Goal: Information Seeking & Learning: Learn about a topic

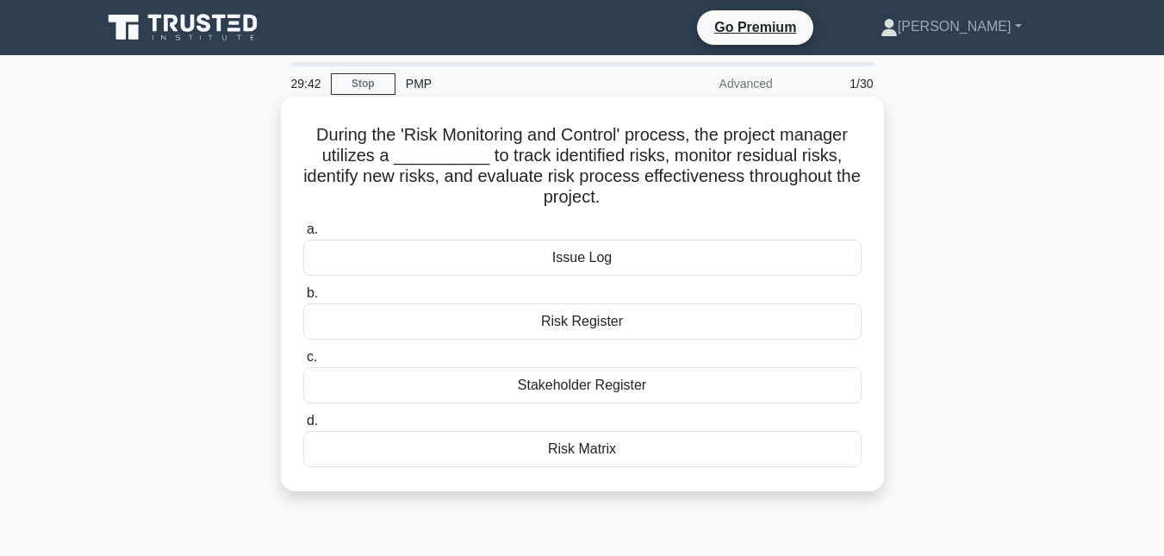
click at [596, 450] on div "Risk Matrix" at bounding box center [582, 449] width 558 height 36
click at [303, 427] on input "d. Risk Matrix" at bounding box center [303, 420] width 0 height 11
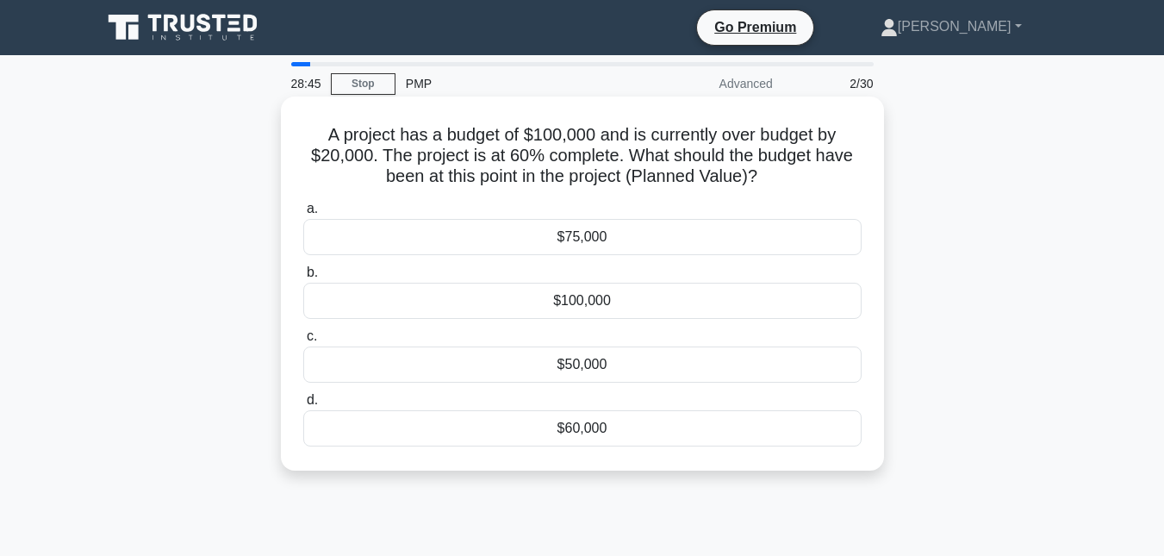
click at [583, 429] on div "$60,000" at bounding box center [582, 428] width 558 height 36
click at [303, 406] on input "d. $60,000" at bounding box center [303, 400] width 0 height 11
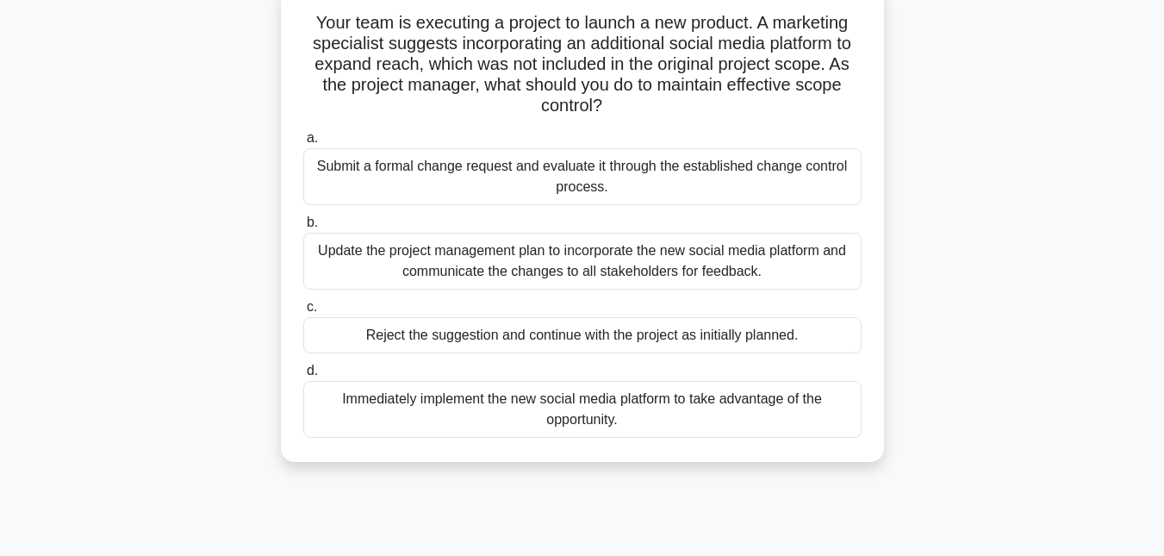
scroll to position [117, 0]
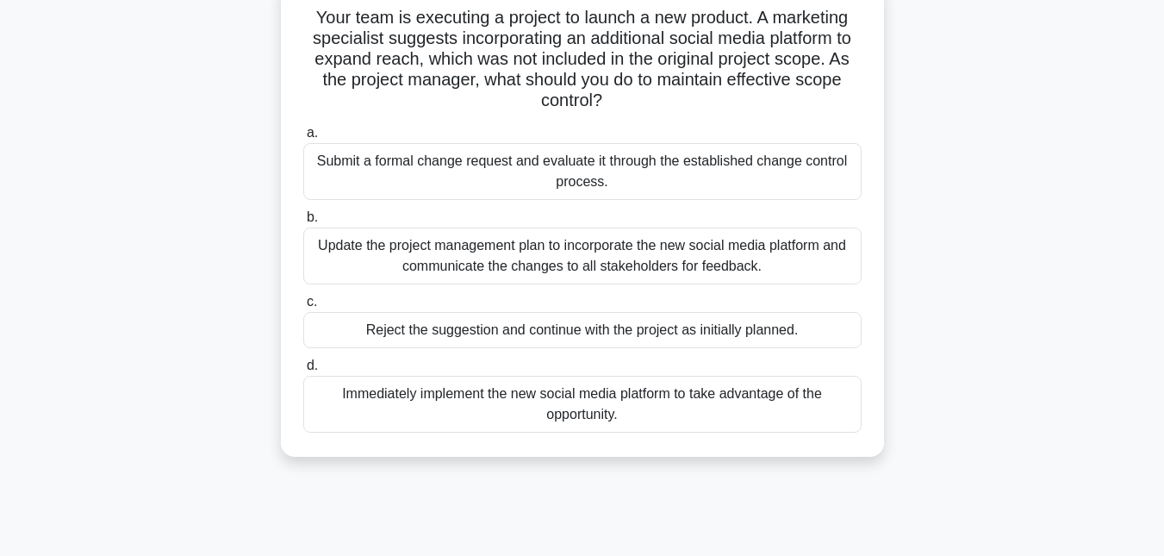
click at [639, 262] on div "Update the project management plan to incorporate the new social media platform…" at bounding box center [582, 255] width 558 height 57
click at [303, 223] on input "b. Update the project management plan to incorporate the new social media platf…" at bounding box center [303, 217] width 0 height 11
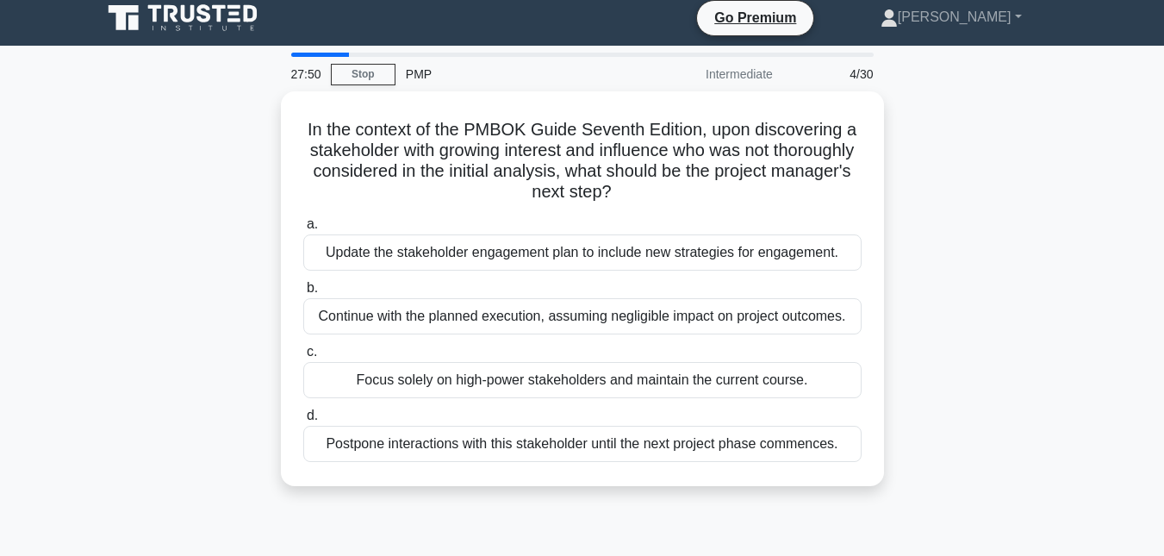
scroll to position [0, 0]
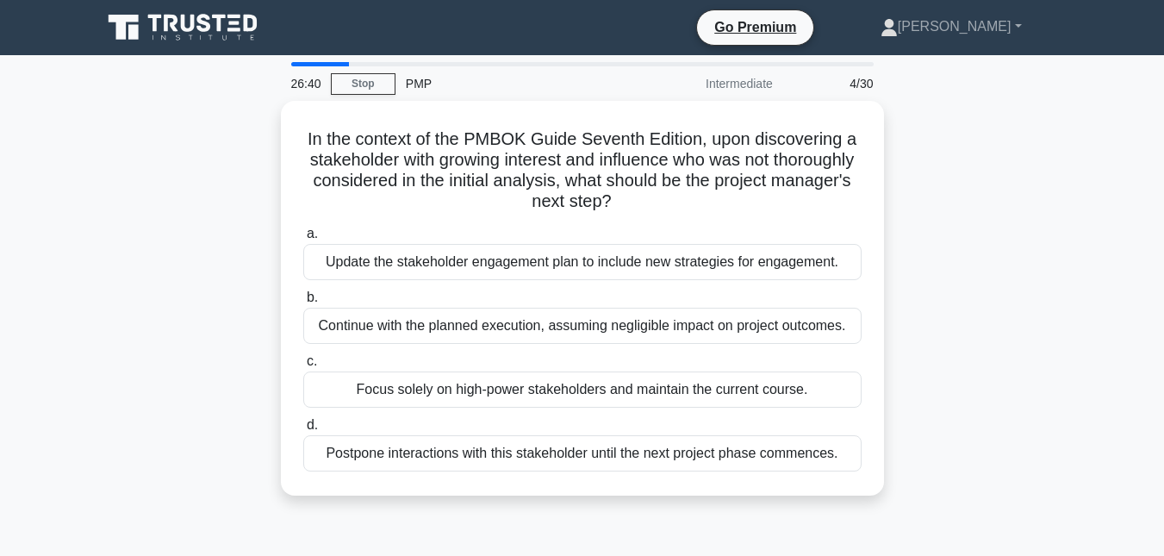
click at [639, 262] on div "Update the stakeholder engagement plan to include new strategies for engagement." at bounding box center [582, 262] width 558 height 36
click at [303, 240] on input "a. Update the stakeholder engagement plan to include new strategies for engagem…" at bounding box center [303, 233] width 0 height 11
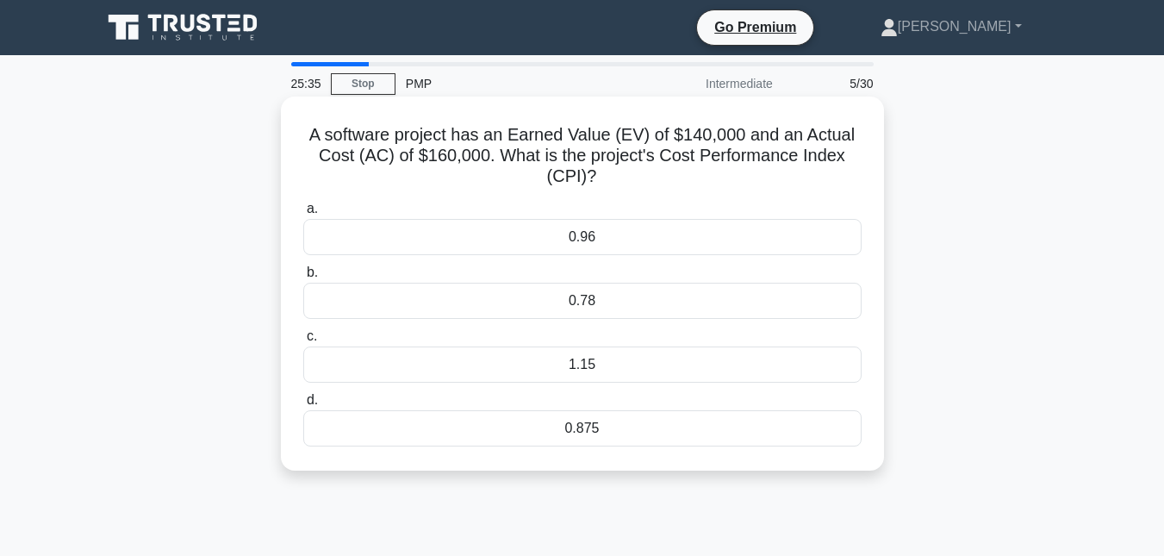
click at [582, 370] on div "1.15" at bounding box center [582, 364] width 558 height 36
click at [303, 342] on input "c. 1.15" at bounding box center [303, 336] width 0 height 11
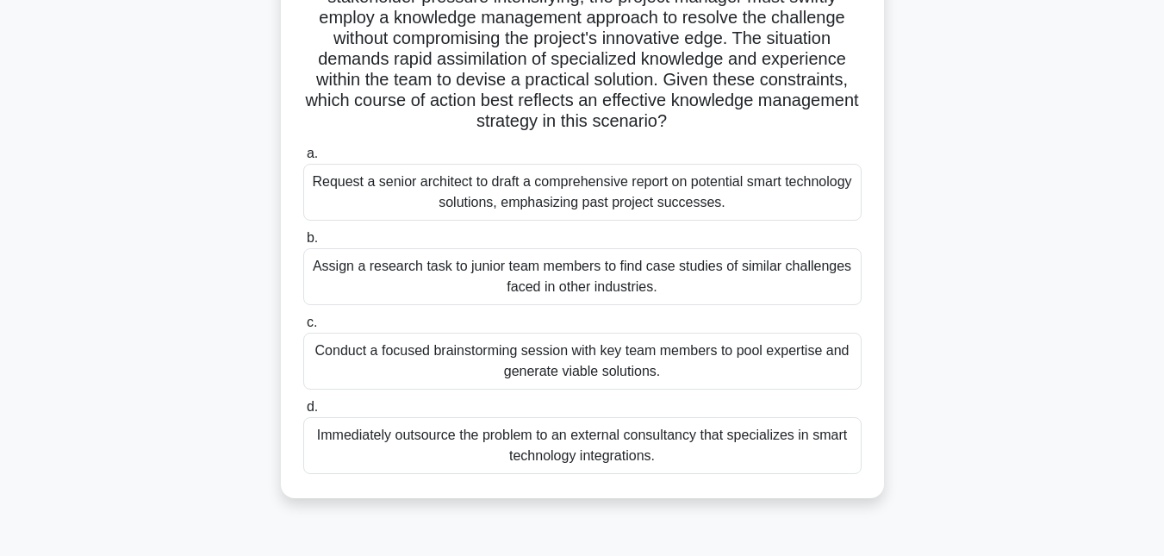
scroll to position [272, 0]
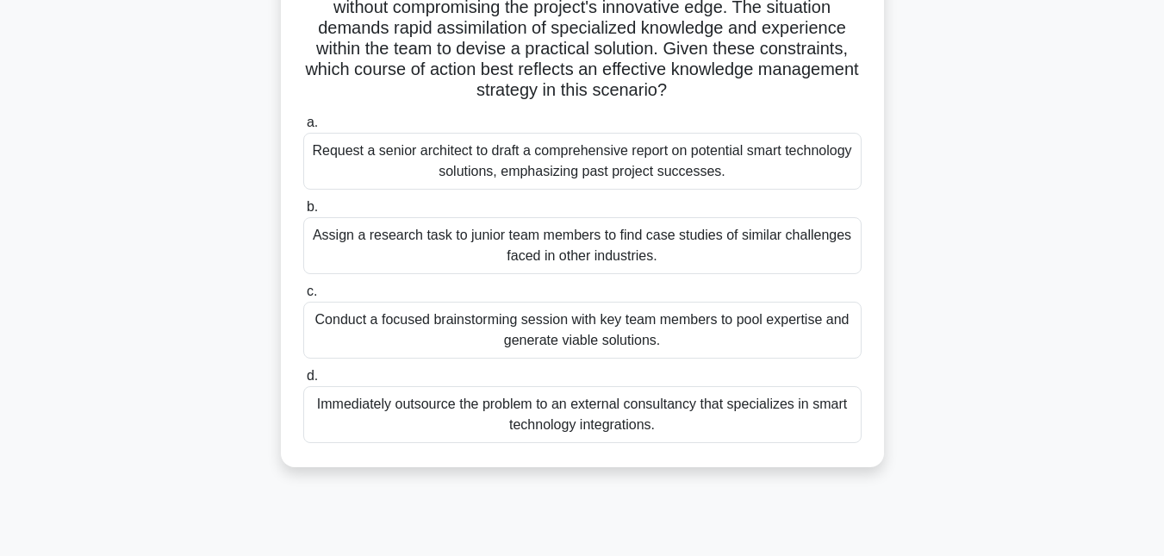
click at [570, 252] on div "Assign a research task to junior team members to find case studies of similar c…" at bounding box center [582, 245] width 558 height 57
click at [303, 213] on input "b. Assign a research task to junior team members to find case studies of simila…" at bounding box center [303, 207] width 0 height 11
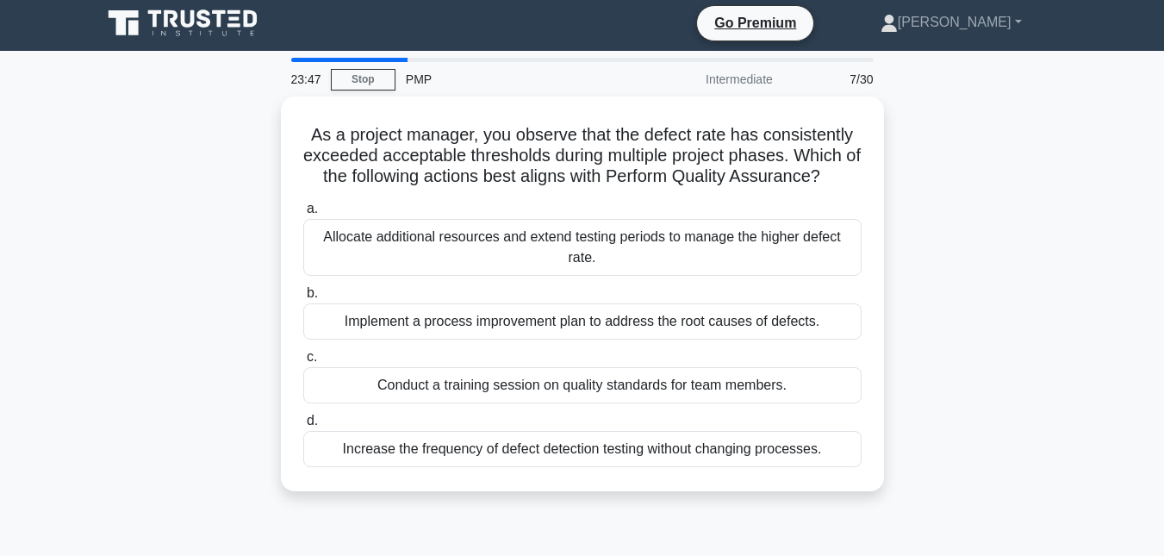
scroll to position [0, 0]
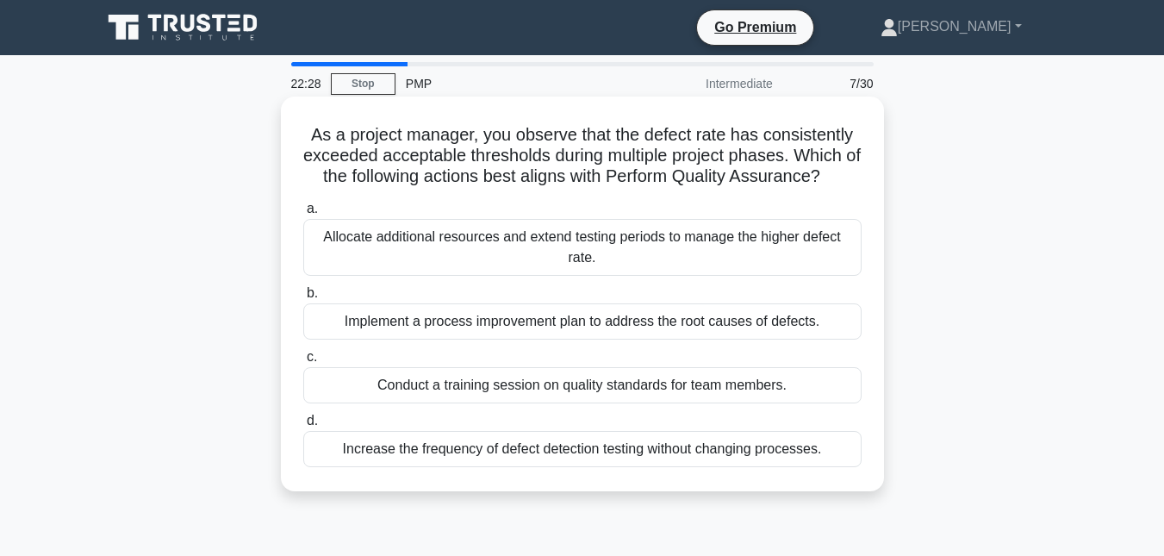
click at [702, 332] on div "Implement a process improvement plan to address the root causes of defects." at bounding box center [582, 321] width 558 height 36
click at [303, 299] on input "b. Implement a process improvement plan to address the root causes of defects." at bounding box center [303, 293] width 0 height 11
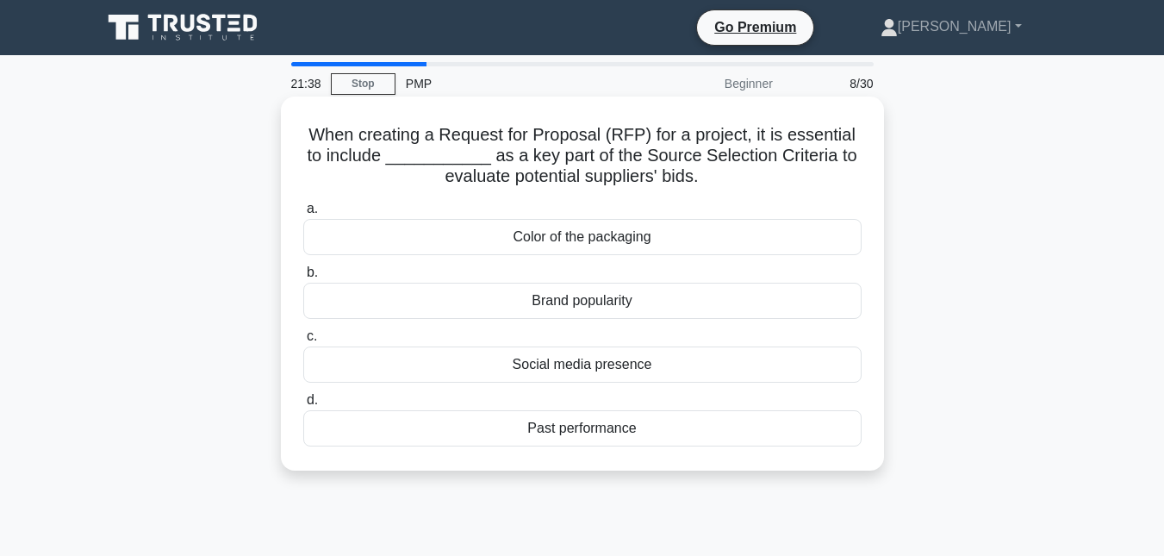
click at [617, 434] on div "Past performance" at bounding box center [582, 428] width 558 height 36
click at [303, 406] on input "d. Past performance" at bounding box center [303, 400] width 0 height 11
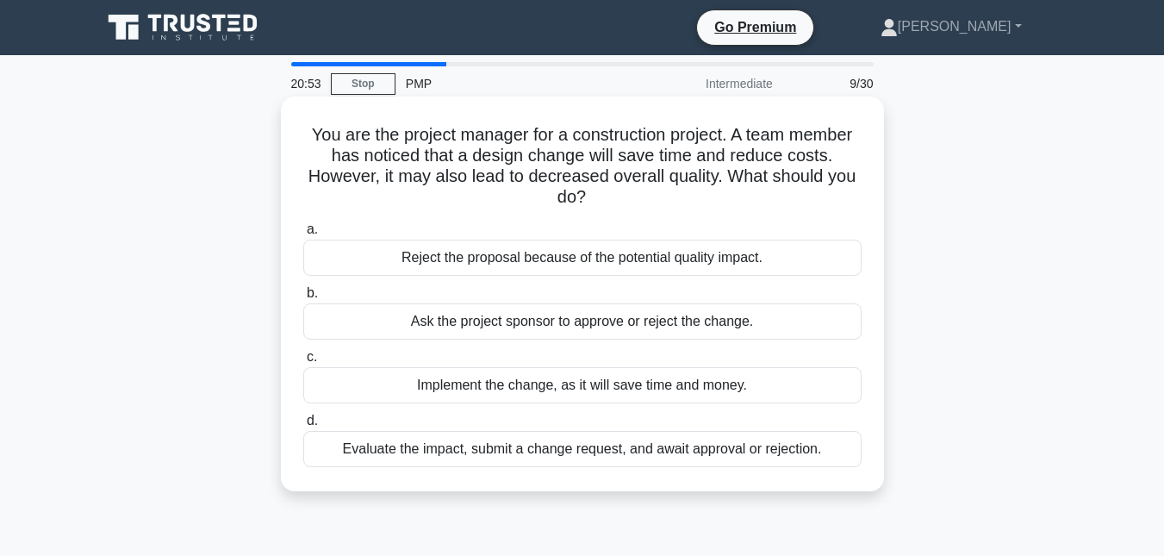
click at [659, 460] on div "Evaluate the impact, submit a change request, and await approval or rejection." at bounding box center [582, 449] width 558 height 36
click at [303, 427] on input "d. Evaluate the impact, submit a change request, and await approval or rejectio…" at bounding box center [303, 420] width 0 height 11
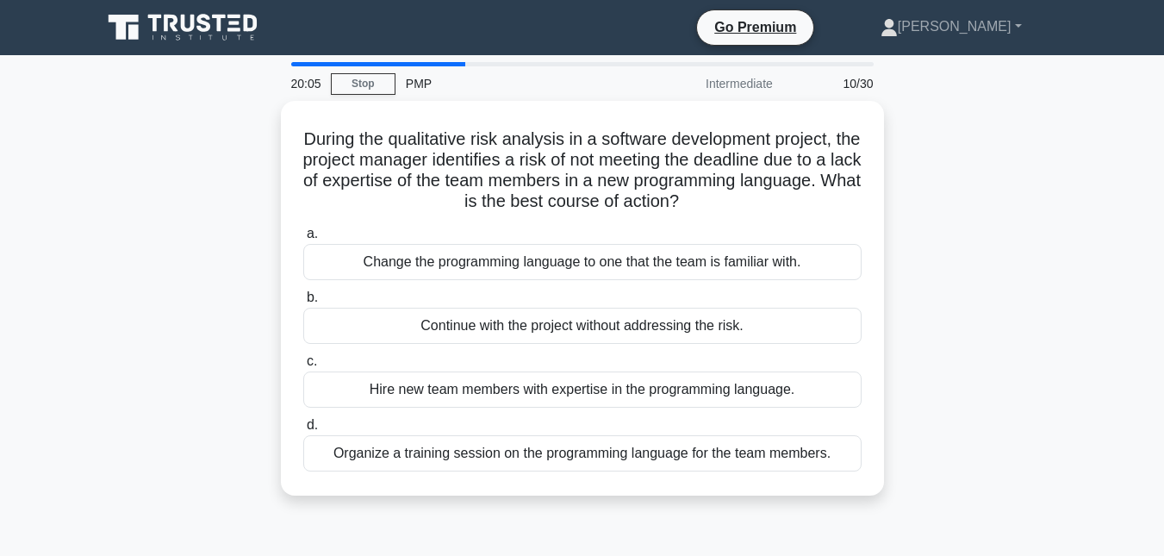
click at [659, 460] on div "Organize a training session on the programming language for the team members." at bounding box center [582, 453] width 558 height 36
click at [303, 431] on input "d. Organize a training session on the programming language for the team members." at bounding box center [303, 425] width 0 height 11
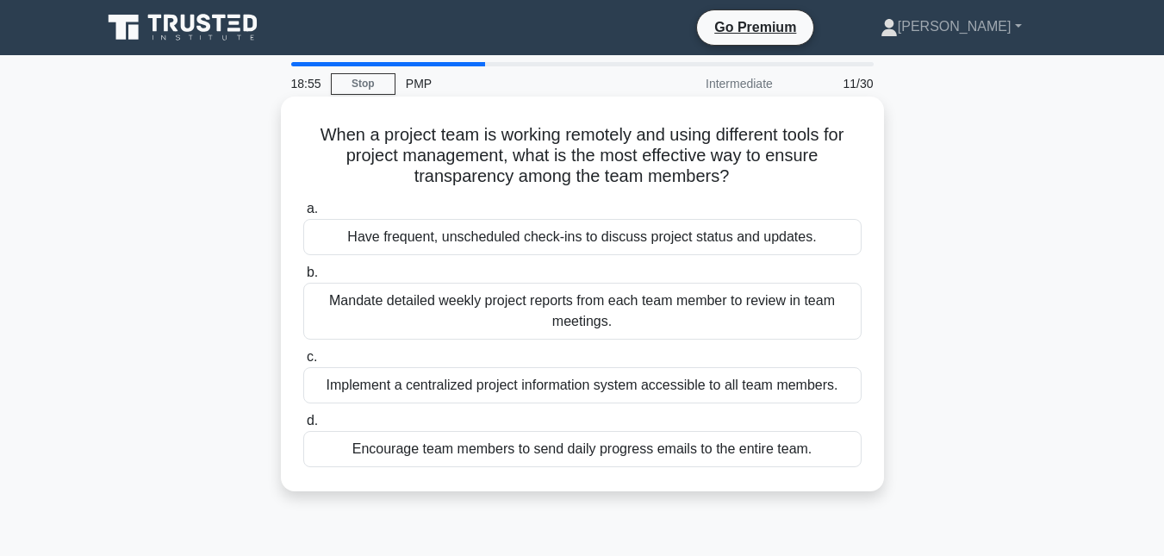
click at [614, 380] on div "Implement a centralized project information system accessible to all team membe…" at bounding box center [582, 385] width 558 height 36
click at [303, 363] on input "c. Implement a centralized project information system accessible to all team me…" at bounding box center [303, 357] width 0 height 11
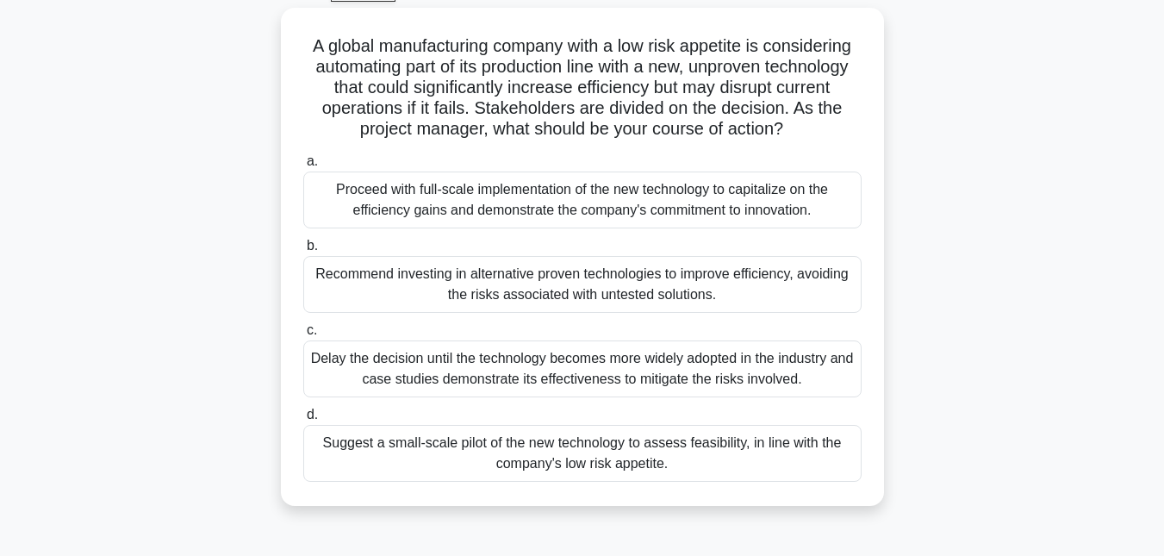
scroll to position [92, 0]
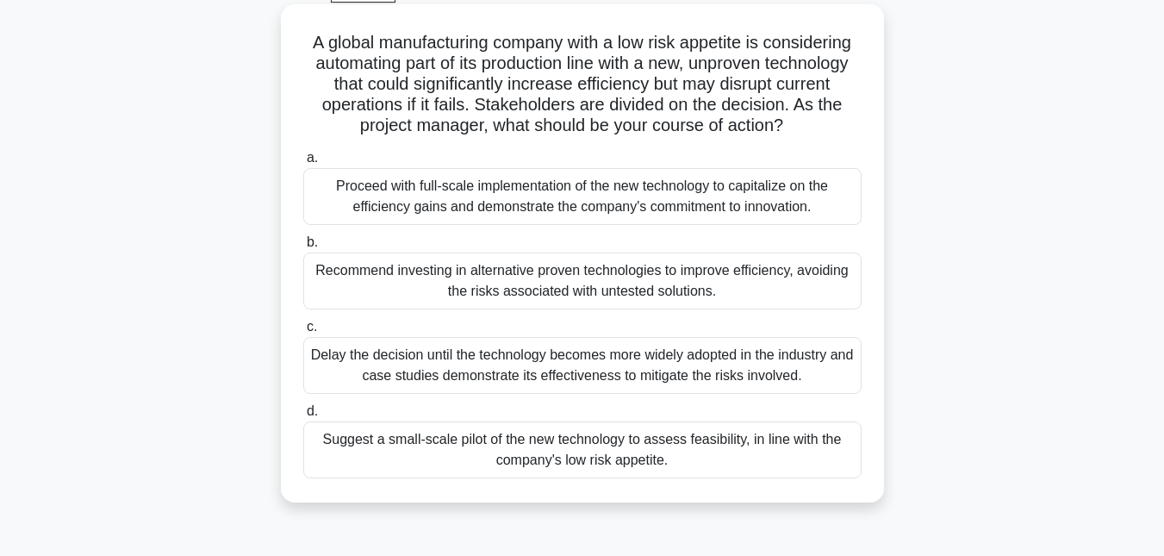
click at [617, 468] on div "Suggest a small-scale pilot of the new technology to assess feasibility, in lin…" at bounding box center [582, 449] width 558 height 57
click at [303, 417] on input "d. Suggest a small-scale pilot of the new technology to assess feasibility, in …" at bounding box center [303, 411] width 0 height 11
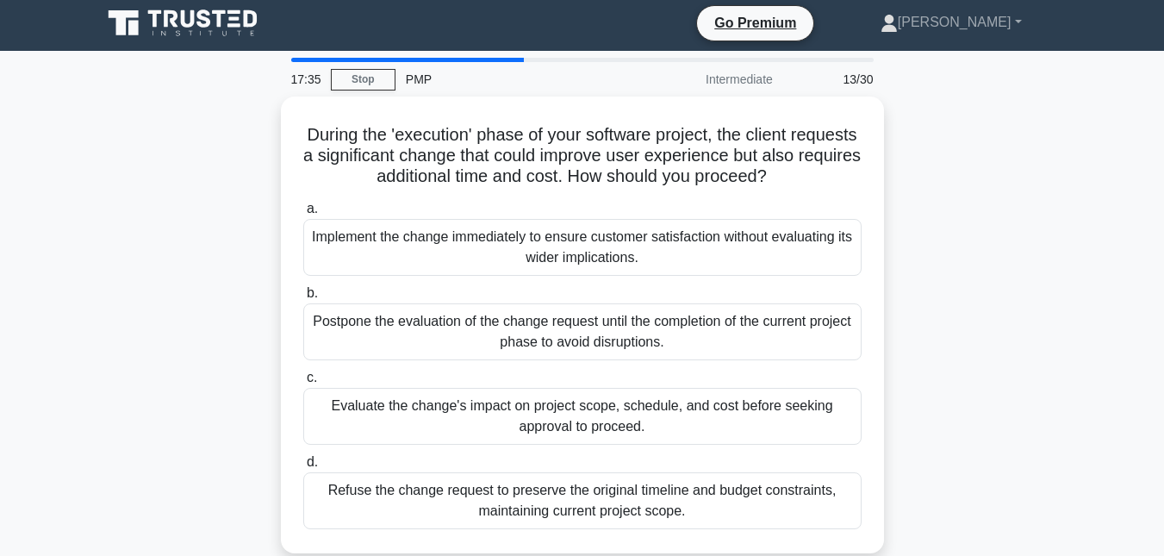
scroll to position [0, 0]
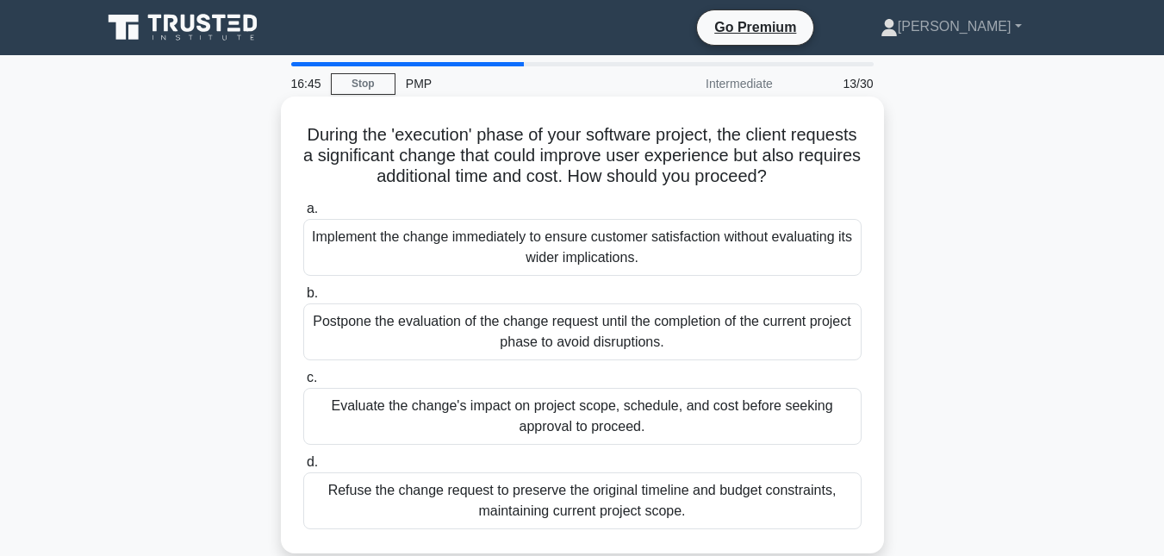
click at [617, 424] on div "Evaluate the change's impact on project scope, schedule, and cost before seekin…" at bounding box center [582, 416] width 558 height 57
click at [303, 383] on input "c. Evaluate the change's impact on project scope, schedule, and cost before see…" at bounding box center [303, 377] width 0 height 11
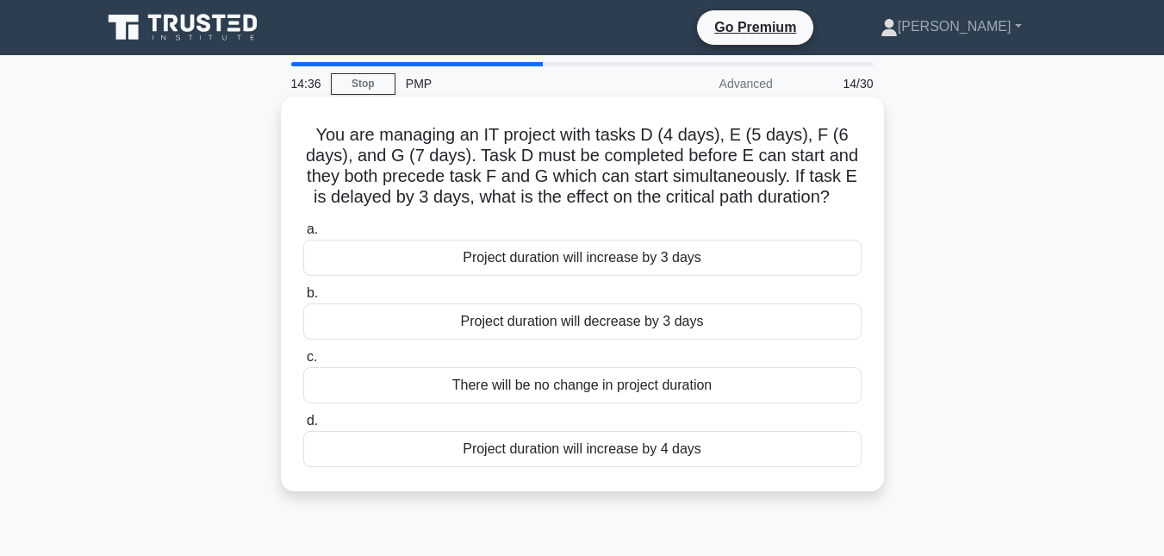
click at [626, 257] on div "Project duration will increase by 3 days" at bounding box center [582, 258] width 558 height 36
click at [303, 235] on input "a. Project duration will increase by 3 days" at bounding box center [303, 229] width 0 height 11
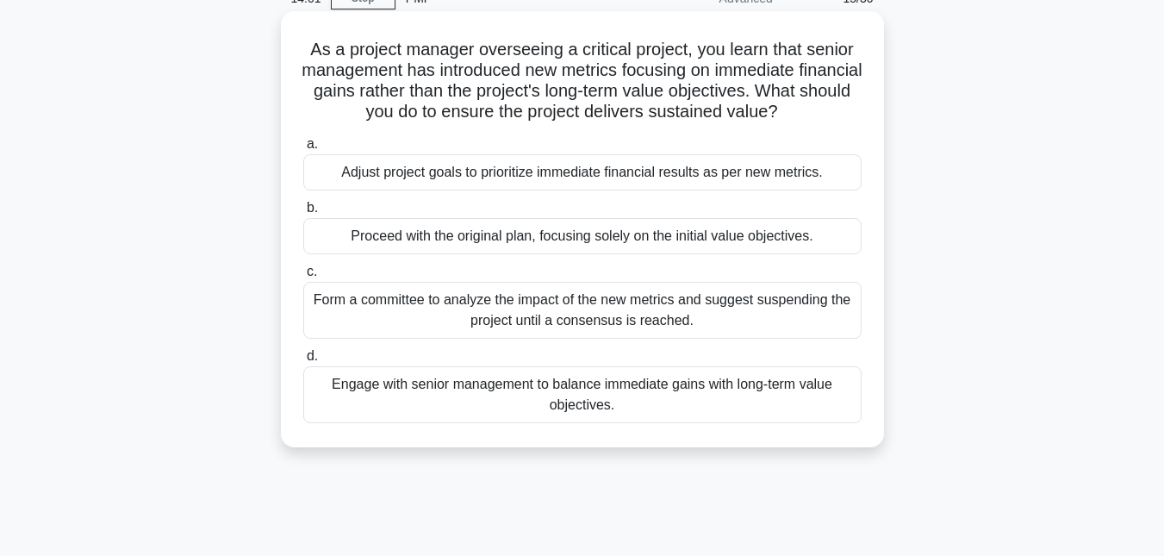
scroll to position [86, 0]
click at [591, 321] on div "Form a committee to analyze the impact of the new metrics and suggest suspendin…" at bounding box center [582, 309] width 558 height 57
click at [303, 277] on input "c. Form a committee to analyze the impact of the new metrics and suggest suspen…" at bounding box center [303, 270] width 0 height 11
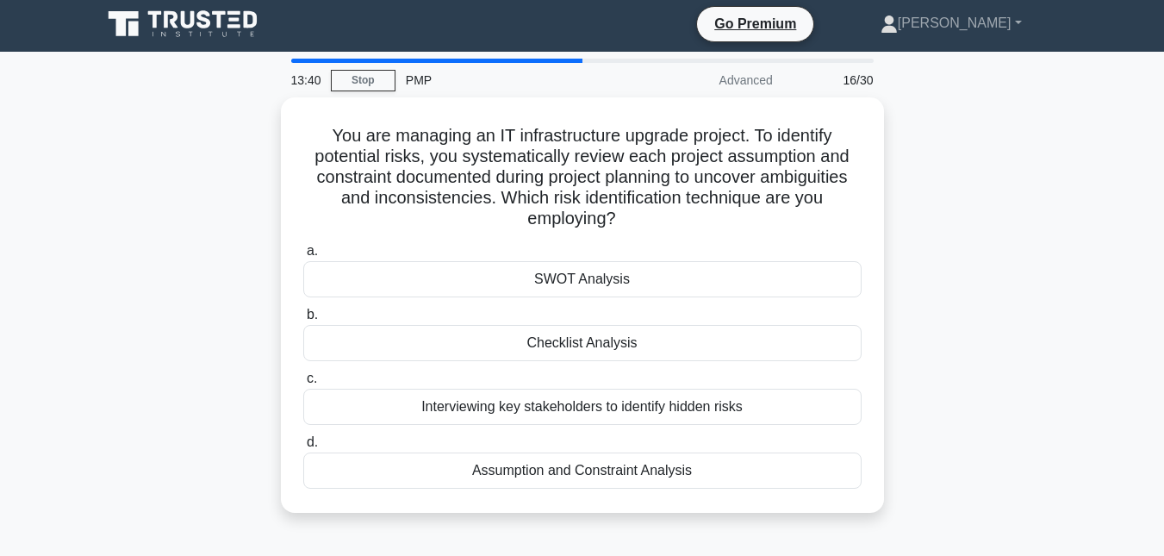
scroll to position [0, 0]
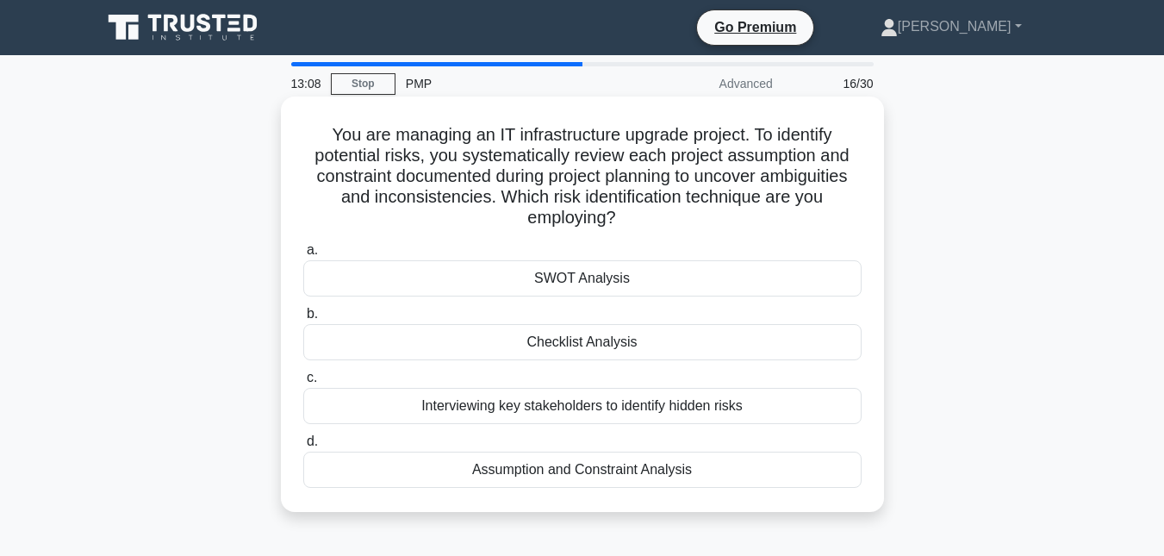
click at [560, 288] on div "SWOT Analysis" at bounding box center [582, 278] width 558 height 36
click at [303, 256] on input "a. SWOT Analysis" at bounding box center [303, 250] width 0 height 11
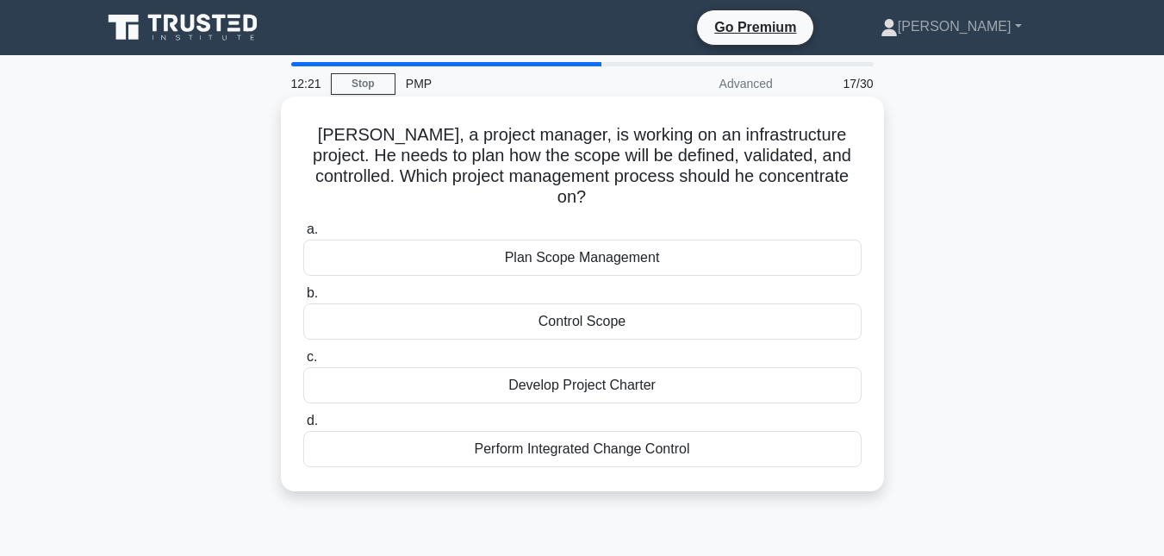
click at [574, 242] on div "Plan Scope Management" at bounding box center [582, 258] width 558 height 36
click at [303, 235] on input "a. Plan Scope Management" at bounding box center [303, 229] width 0 height 11
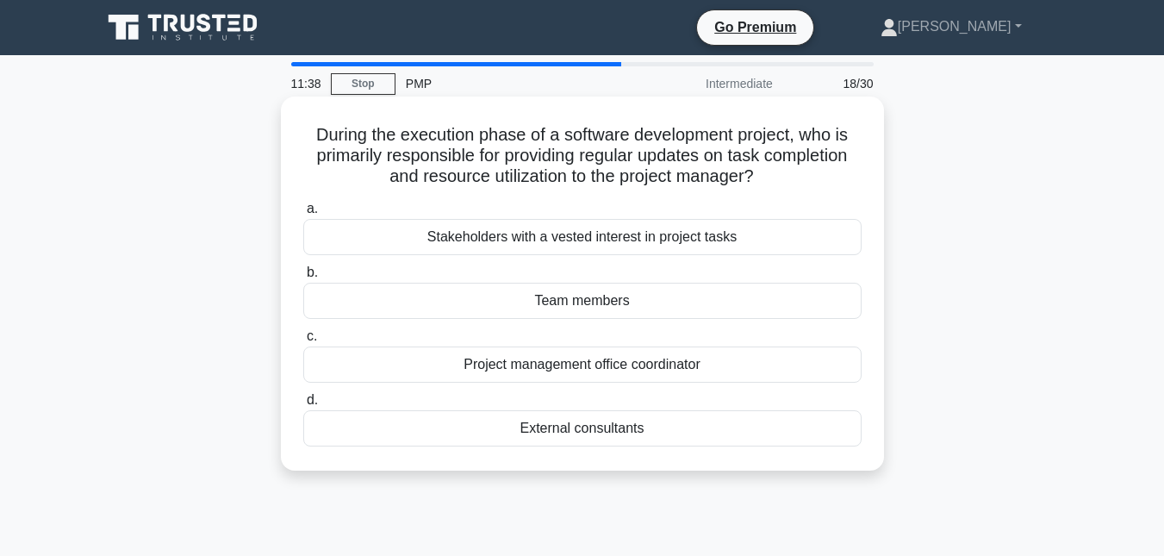
click at [622, 311] on div "Team members" at bounding box center [582, 301] width 558 height 36
click at [303, 278] on input "b. Team members" at bounding box center [303, 272] width 0 height 11
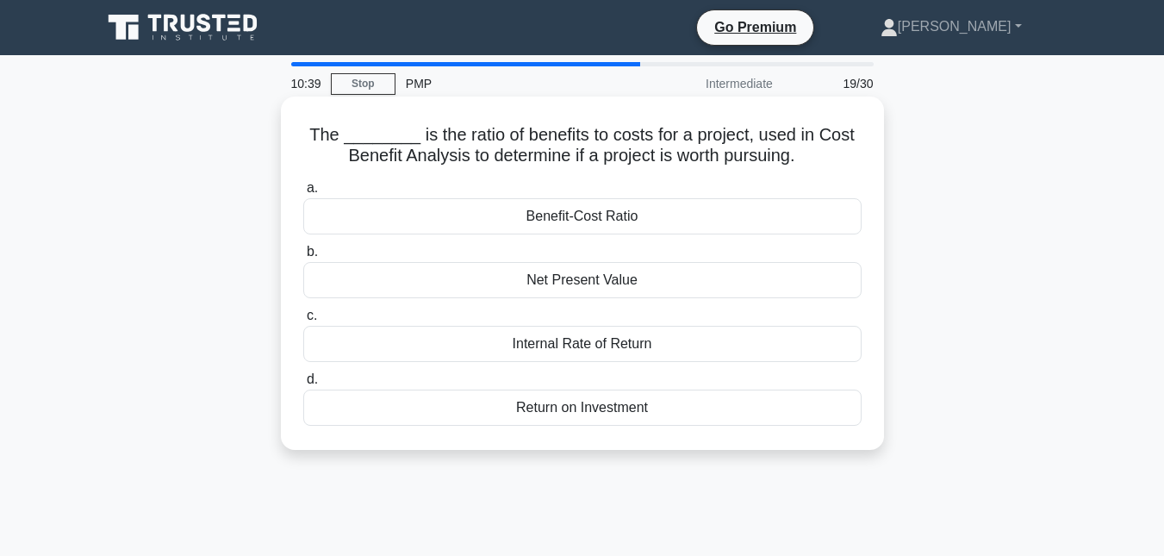
click at [561, 405] on div "Return on Investment" at bounding box center [582, 408] width 558 height 36
click at [303, 385] on input "d. Return on Investment" at bounding box center [303, 379] width 0 height 11
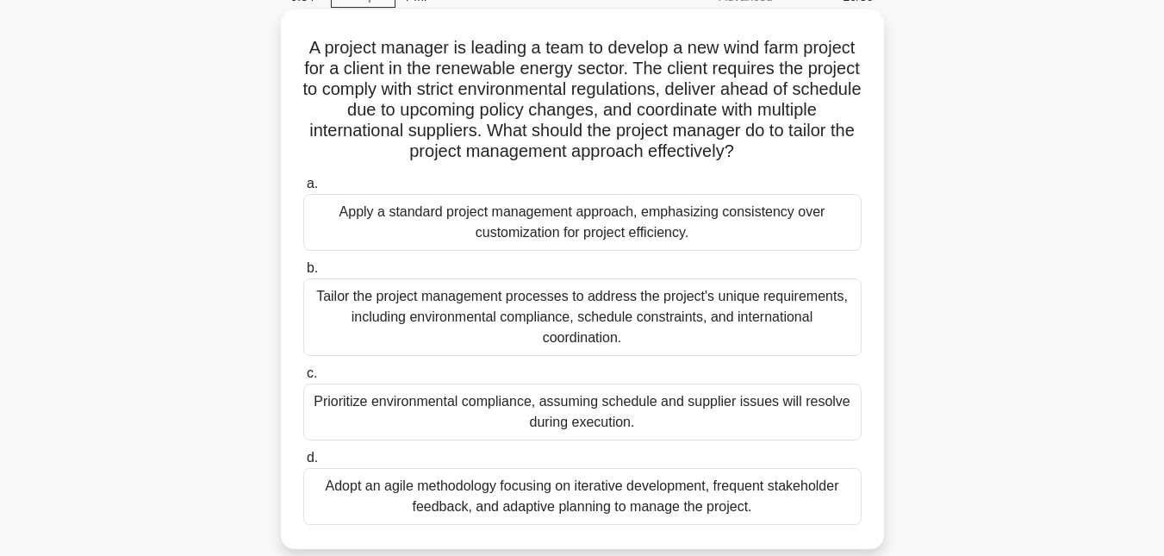
scroll to position [86, 0]
click at [661, 311] on div "Tailor the project management processes to address the project's unique require…" at bounding box center [582, 318] width 558 height 78
click at [303, 275] on input "b. Tailor the project management processes to address the project's unique requ…" at bounding box center [303, 269] width 0 height 11
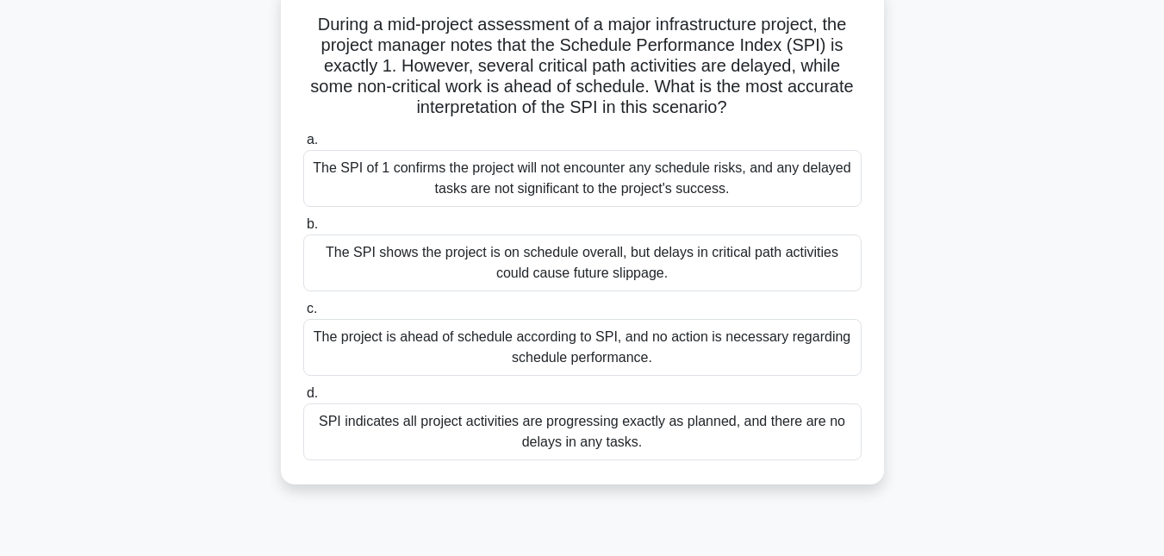
scroll to position [112, 0]
click at [611, 259] on div "The SPI shows the project is on schedule overall, but delays in critical path a…" at bounding box center [582, 261] width 558 height 57
click at [303, 228] on input "b. The SPI shows the project is on schedule overall, but delays in critical pat…" at bounding box center [303, 222] width 0 height 11
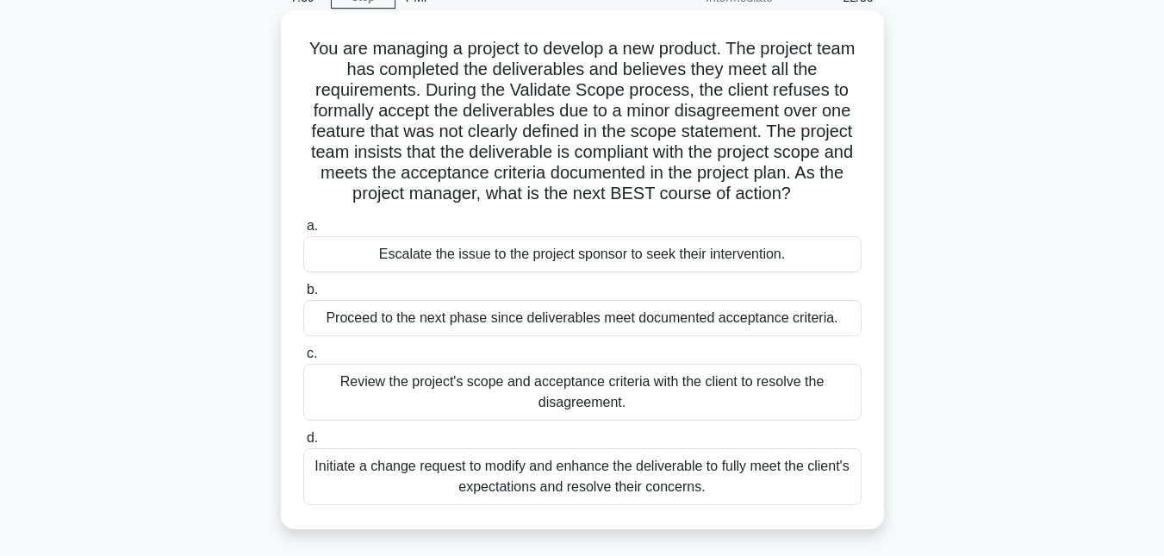
scroll to position [90, 0]
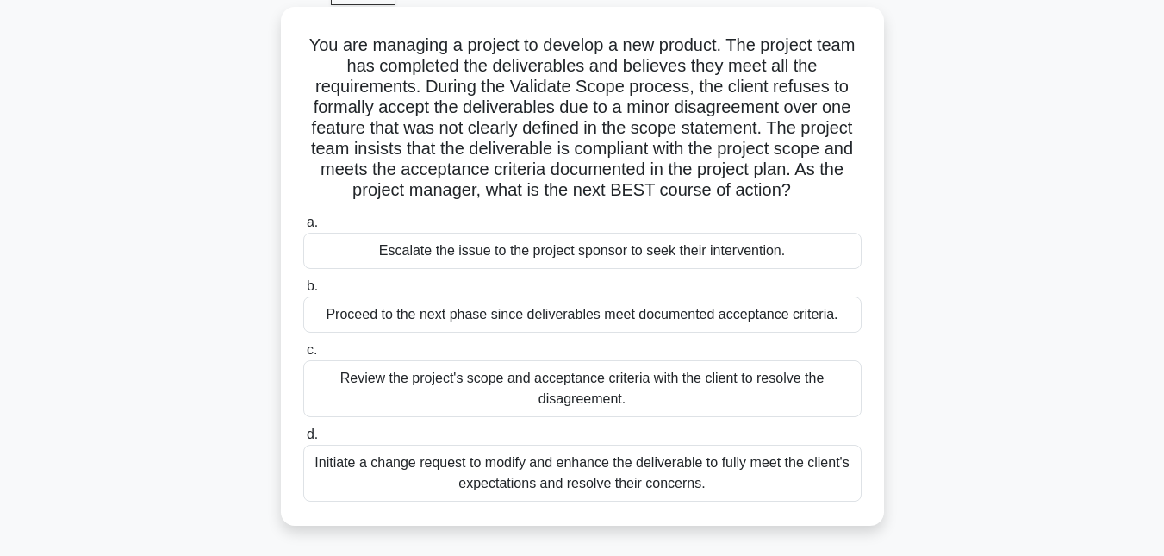
click at [747, 477] on div "Initiate a change request to modify and enhance the deliverable to fully meet t…" at bounding box center [582, 473] width 558 height 57
click at [303, 440] on input "d. Initiate a change request to modify and enhance the deliverable to fully mee…" at bounding box center [303, 434] width 0 height 11
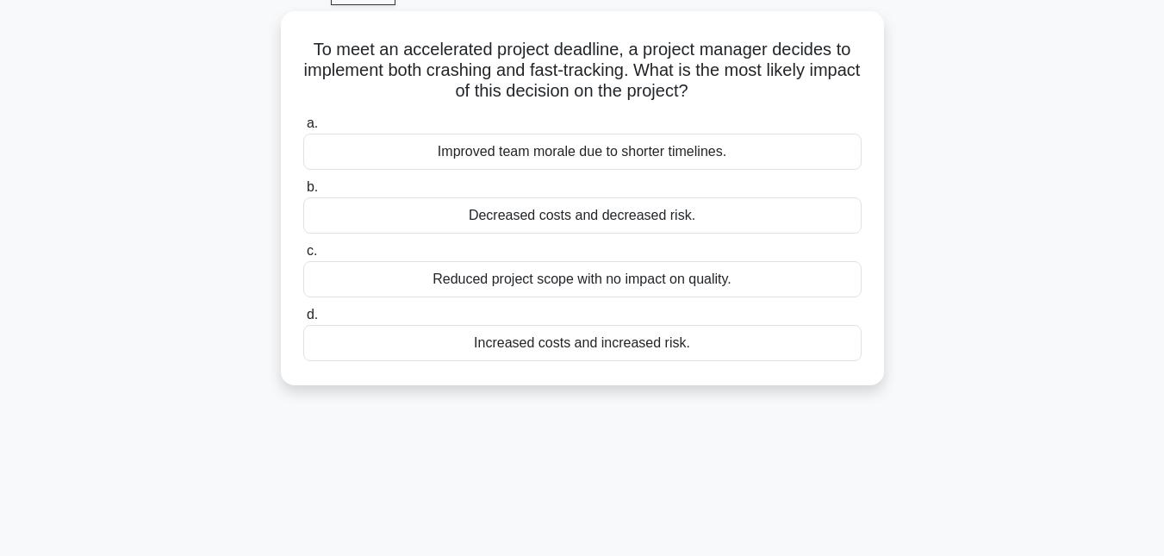
scroll to position [0, 0]
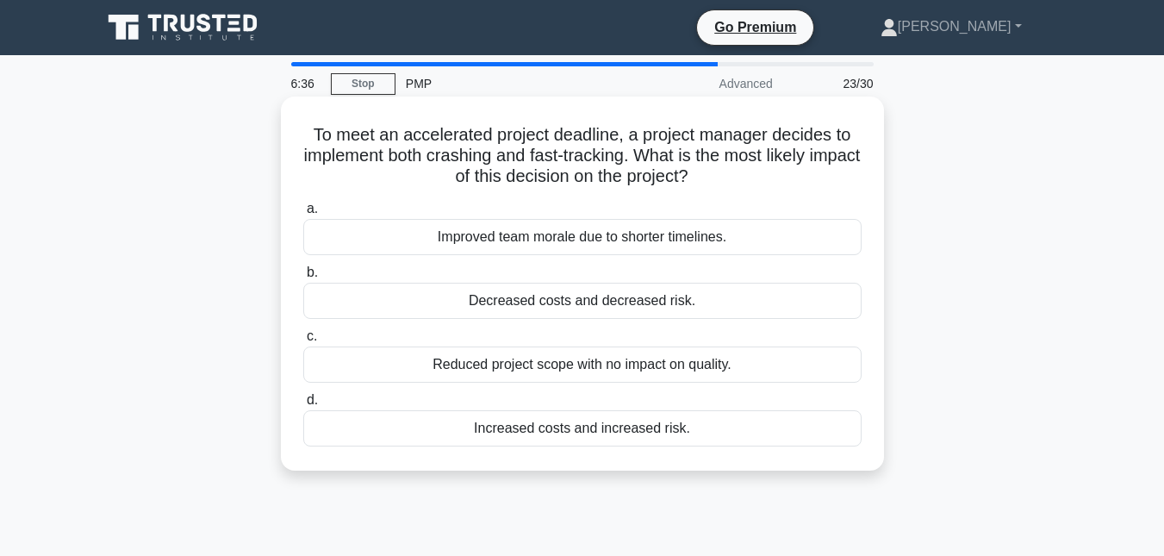
click at [565, 242] on div "Improved team morale due to shorter timelines." at bounding box center [582, 237] width 558 height 36
click at [303, 215] on input "a. Improved team morale due to shorter timelines." at bounding box center [303, 208] width 0 height 11
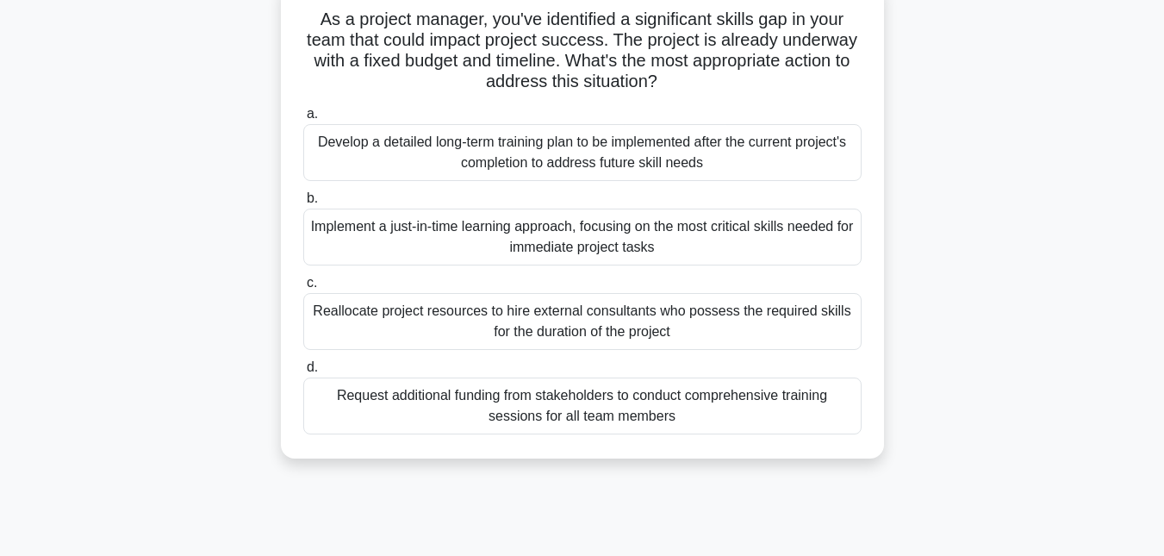
scroll to position [116, 0]
click at [532, 227] on div "Implement a just-in-time learning approach, focusing on the most critical skill…" at bounding box center [582, 236] width 558 height 57
click at [303, 203] on input "b. Implement a just-in-time learning approach, focusing on the most critical sk…" at bounding box center [303, 197] width 0 height 11
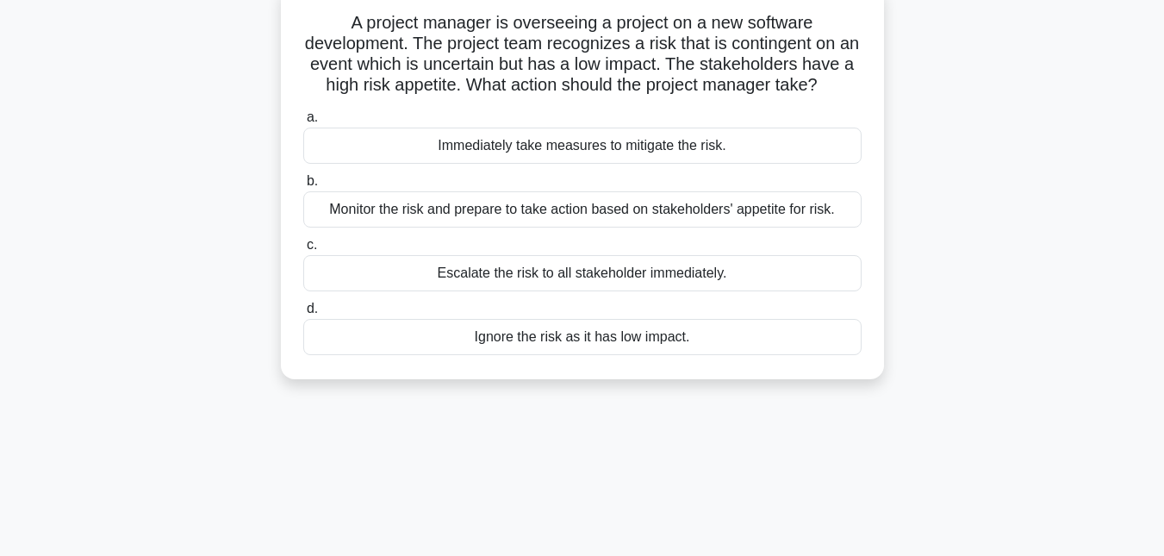
scroll to position [0, 0]
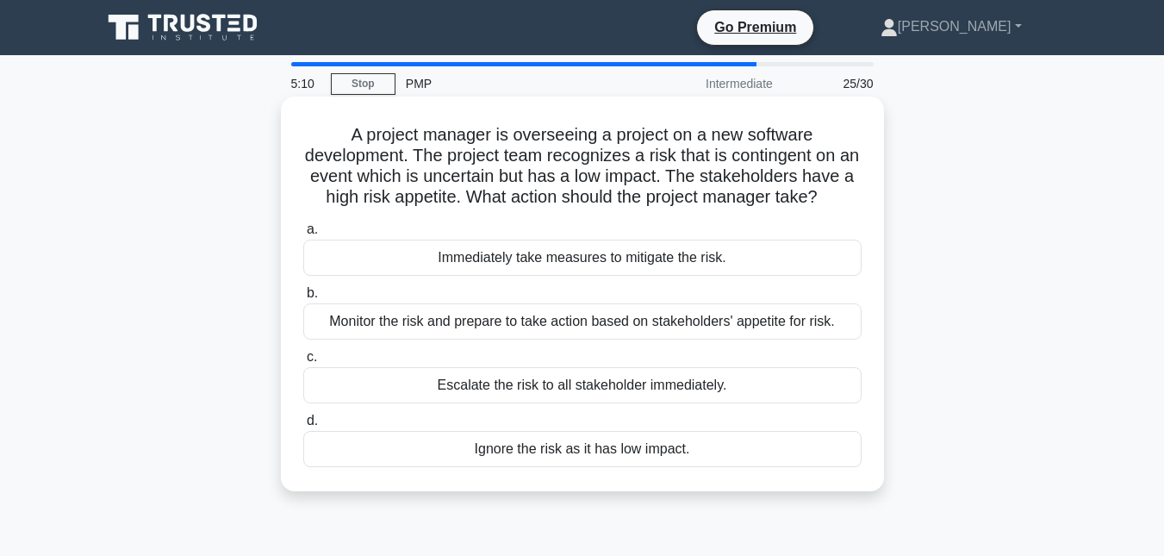
click at [441, 340] on div "Monitor the risk and prepare to take action based on stakeholders' appetite for…" at bounding box center [582, 321] width 558 height 36
click at [303, 299] on input "b. Monitor the risk and prepare to take action based on stakeholders' appetite …" at bounding box center [303, 293] width 0 height 11
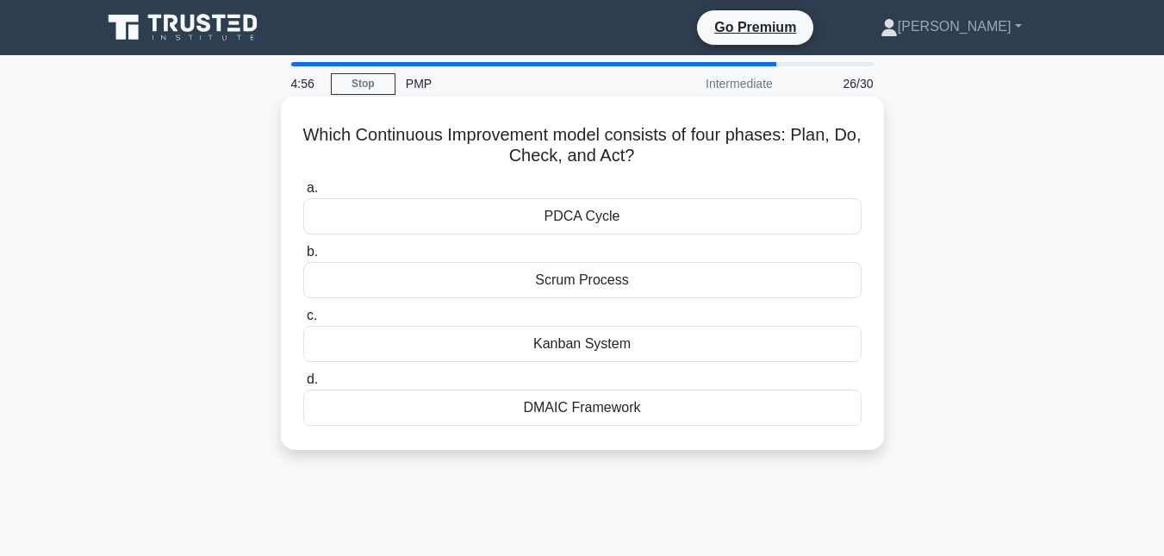
click at [624, 215] on div "PDCA Cycle" at bounding box center [582, 216] width 558 height 36
click at [303, 194] on input "a. PDCA Cycle" at bounding box center [303, 188] width 0 height 11
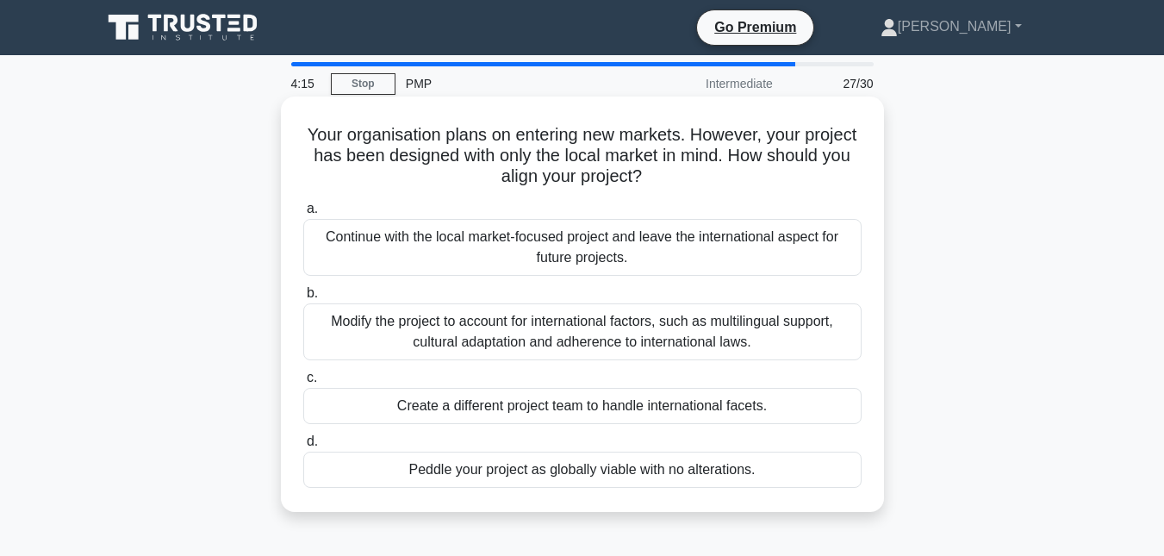
click at [592, 337] on div "Modify the project to account for international factors, such as multilingual s…" at bounding box center [582, 331] width 558 height 57
click at [303, 299] on input "b. Modify the project to account for international factors, such as multilingua…" at bounding box center [303, 293] width 0 height 11
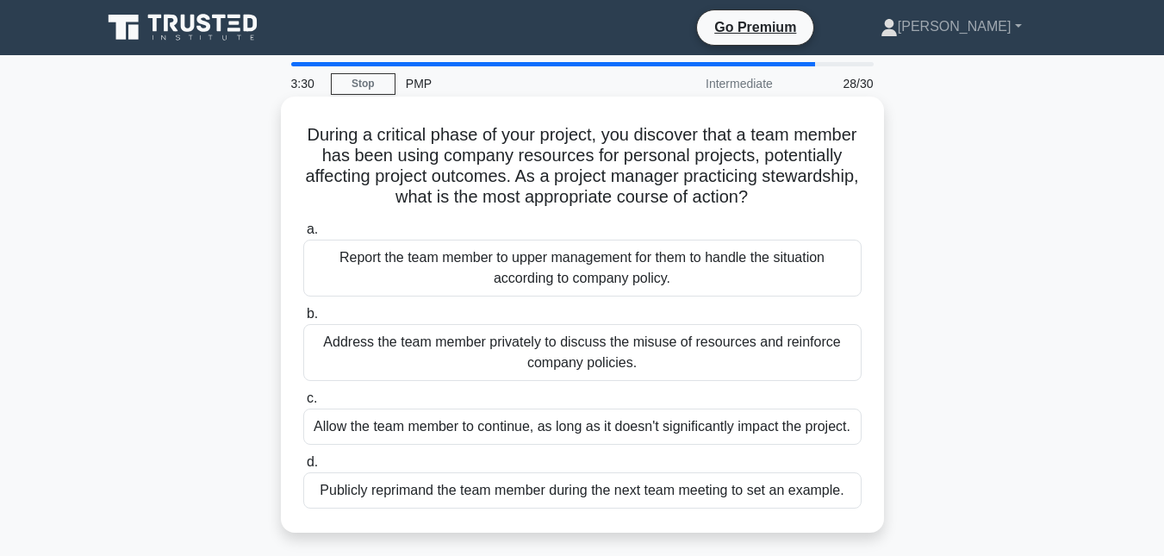
click at [569, 263] on div "Report the team member to upper management for them to handle the situation acc…" at bounding box center [582, 268] width 558 height 57
click at [303, 235] on input "a. Report the team member to upper management for them to handle the situation …" at bounding box center [303, 229] width 0 height 11
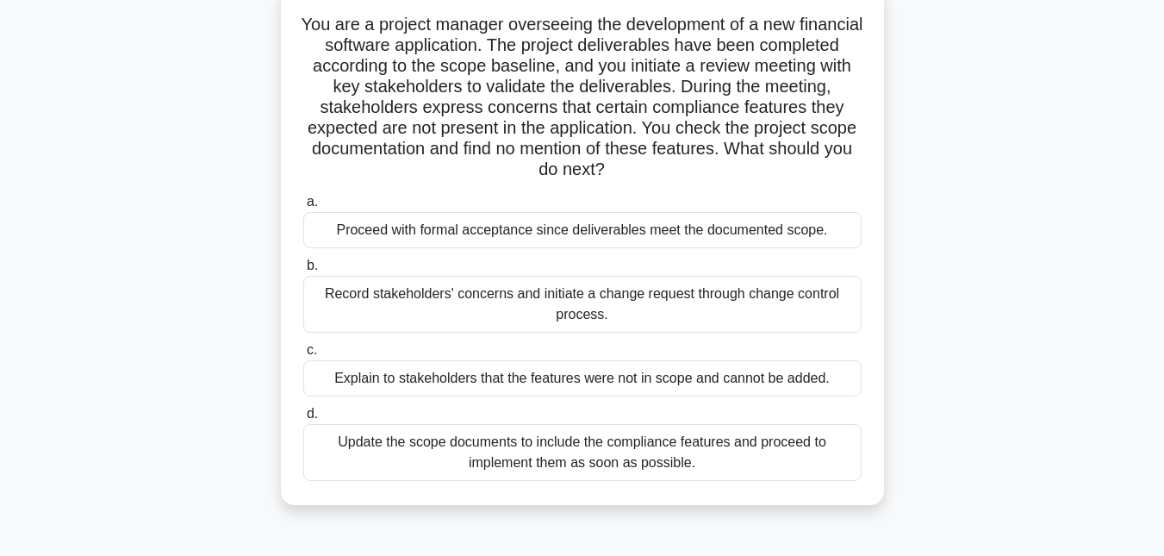
scroll to position [111, 0]
click at [423, 451] on div "Update the scope documents to include the compliance features and proceed to im…" at bounding box center [582, 451] width 558 height 57
click at [303, 419] on input "d. Update the scope documents to include the compliance features and proceed to…" at bounding box center [303, 413] width 0 height 11
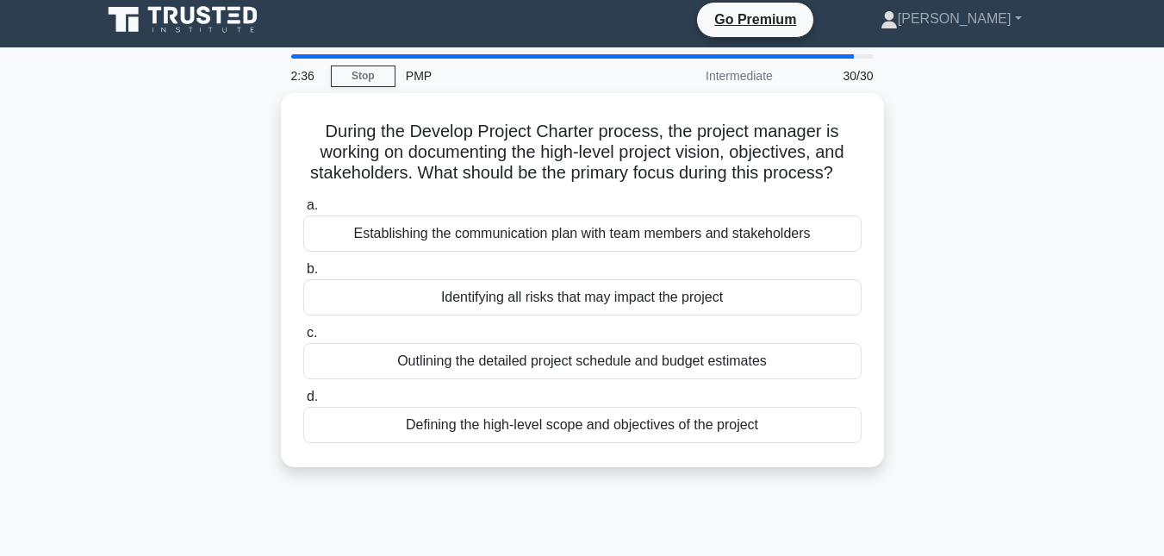
scroll to position [0, 0]
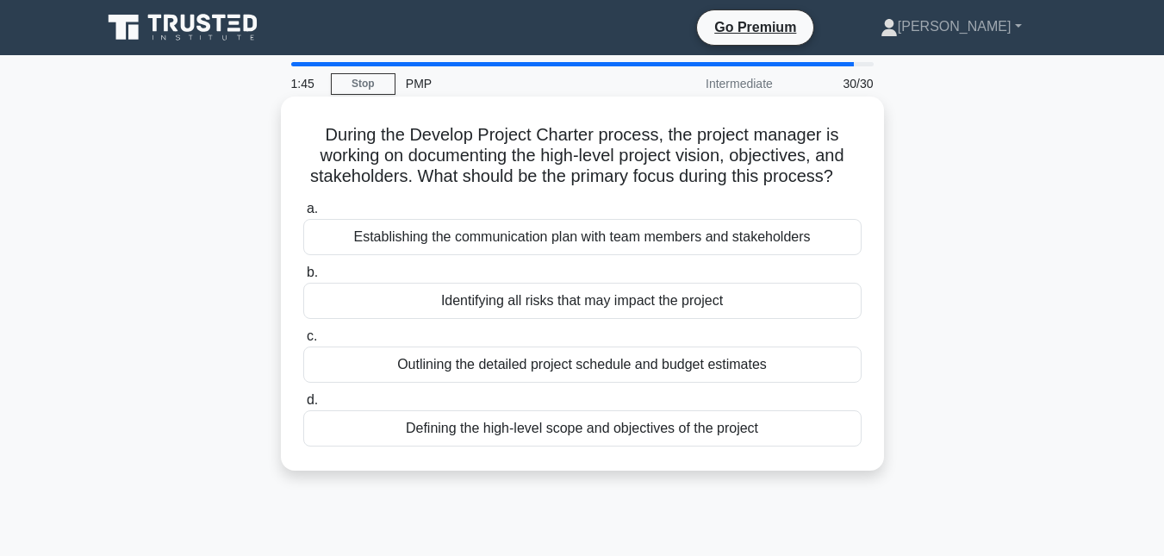
click at [592, 367] on div "Outlining the detailed project schedule and budget estimates" at bounding box center [582, 364] width 558 height 36
click at [303, 342] on input "c. Outlining the detailed project schedule and budget estimates" at bounding box center [303, 336] width 0 height 11
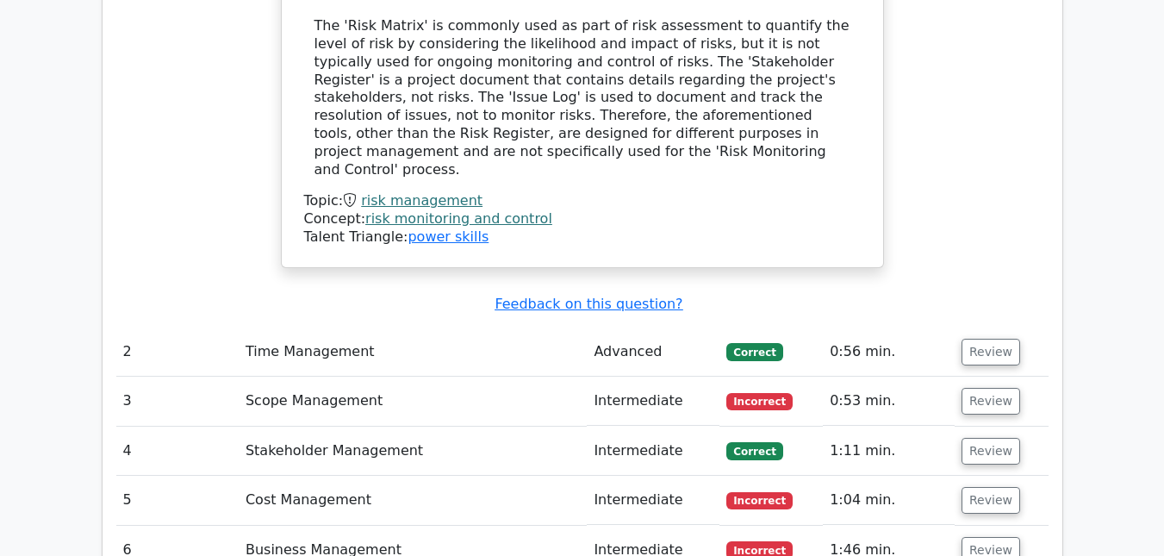
scroll to position [2484, 0]
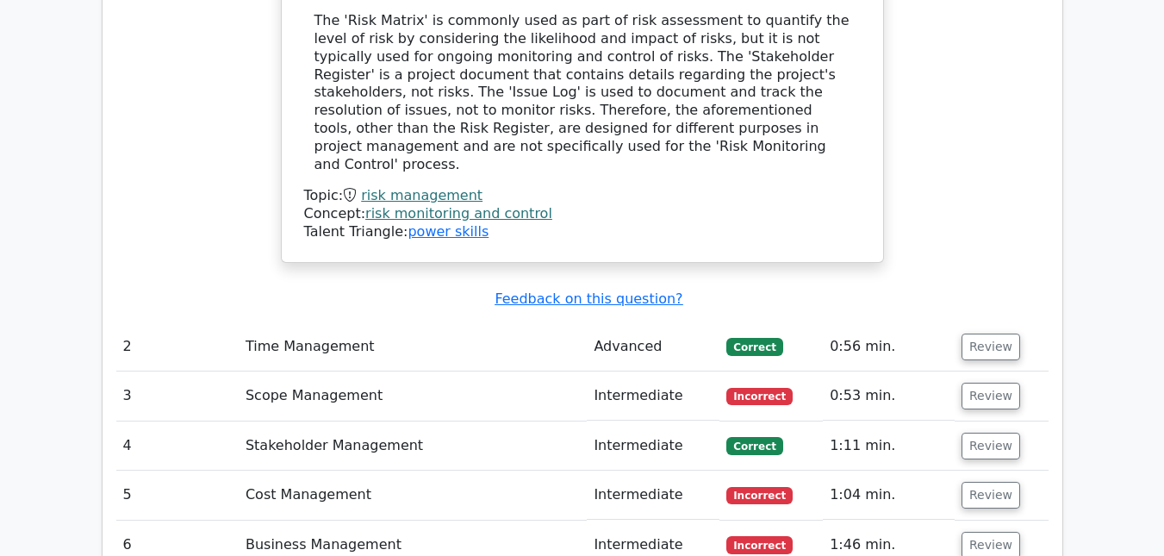
click at [467, 322] on td "Time Management" at bounding box center [413, 346] width 348 height 49
click at [993, 333] on button "Review" at bounding box center [991, 346] width 59 height 27
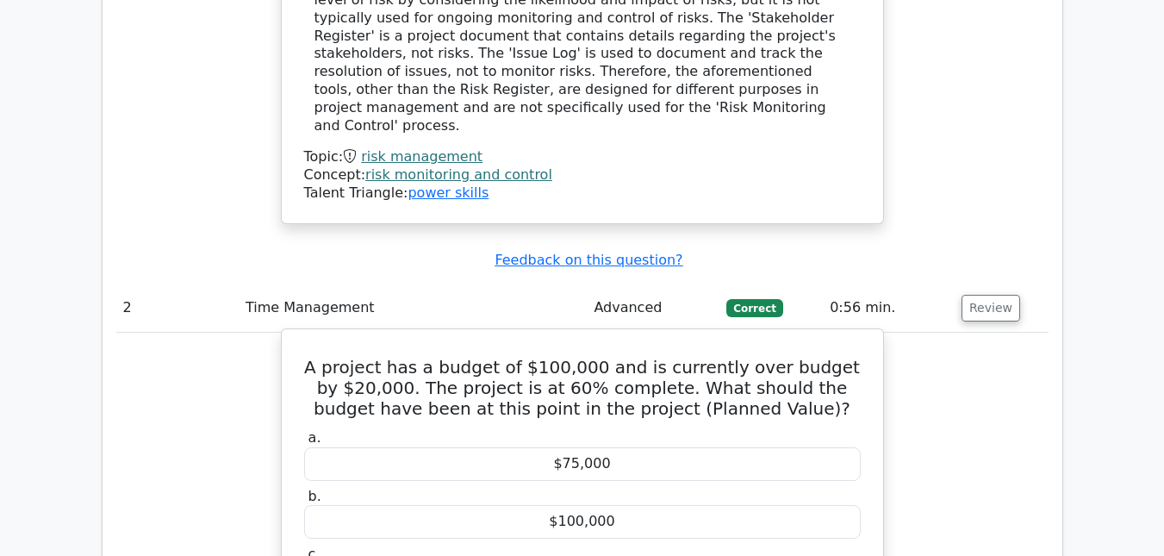
scroll to position [2520, 0]
